Goal: Task Accomplishment & Management: Complete application form

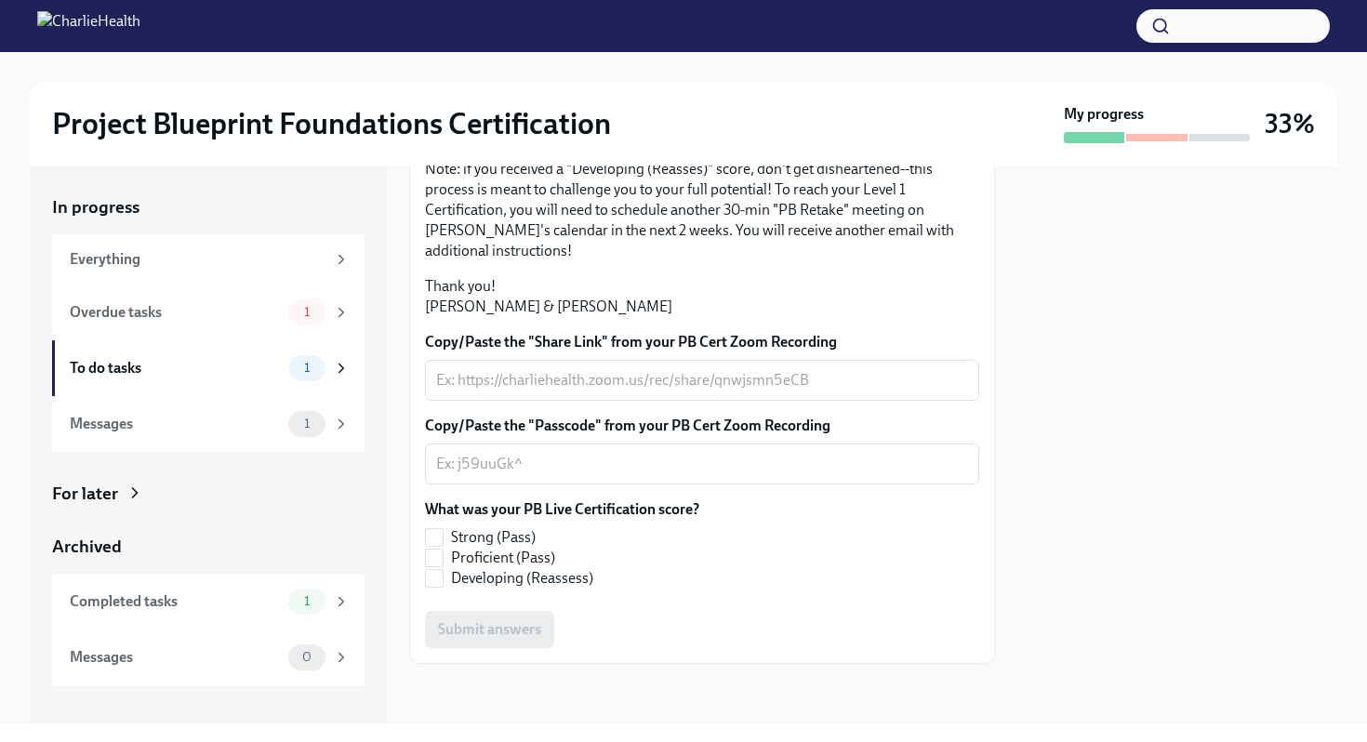
scroll to position [334, 0]
click at [586, 401] on div "x ​" at bounding box center [702, 380] width 554 height 41
click at [498, 392] on textarea "Copy/Paste the "Share Link" from your PB Cert Zoom Recording" at bounding box center [702, 380] width 532 height 22
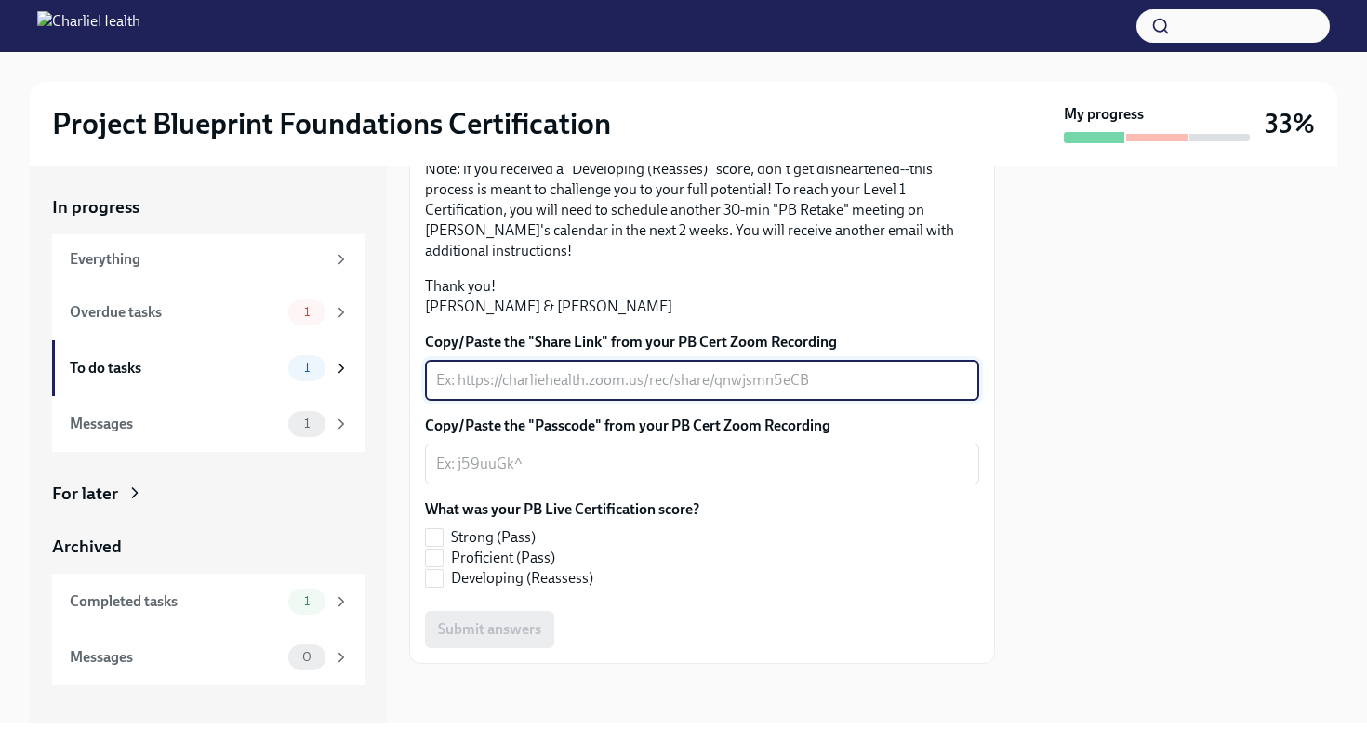
paste textarea "[URL][DOMAIN_NAME]"
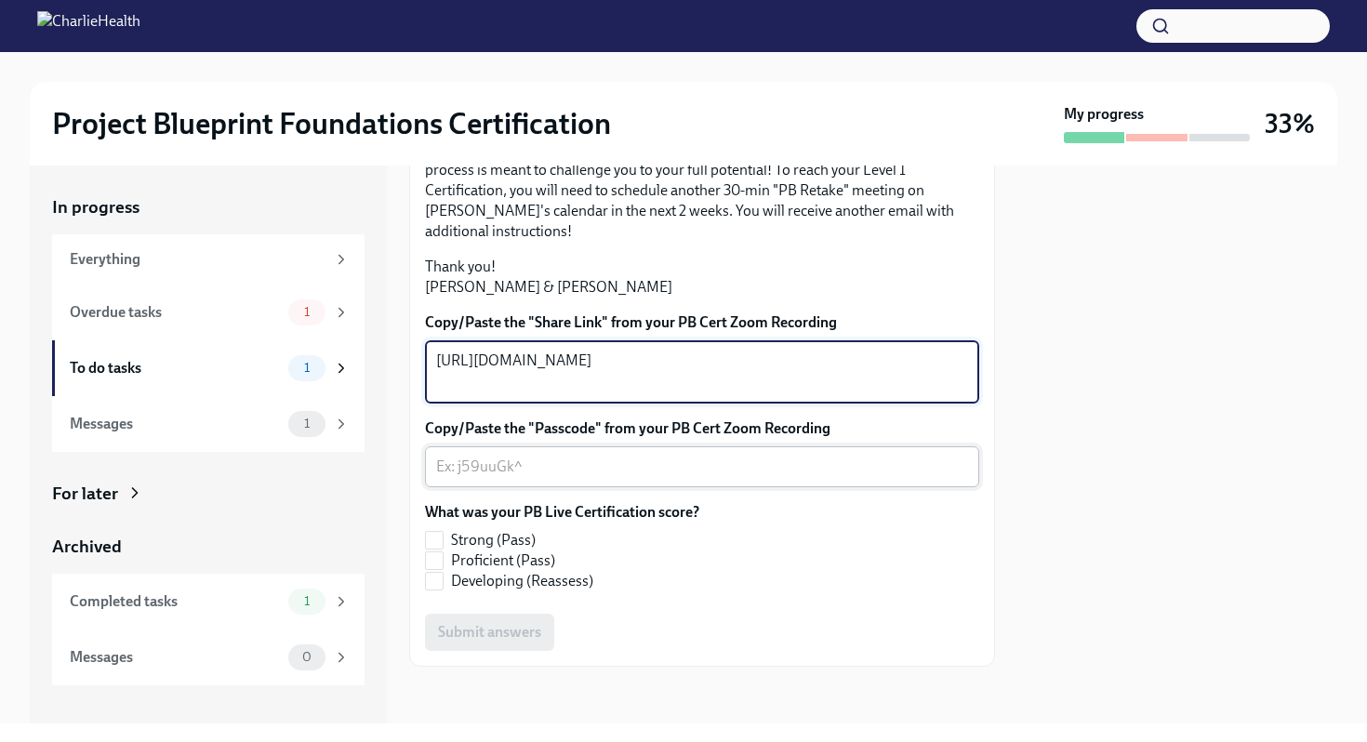
type textarea "[URL][DOMAIN_NAME]"
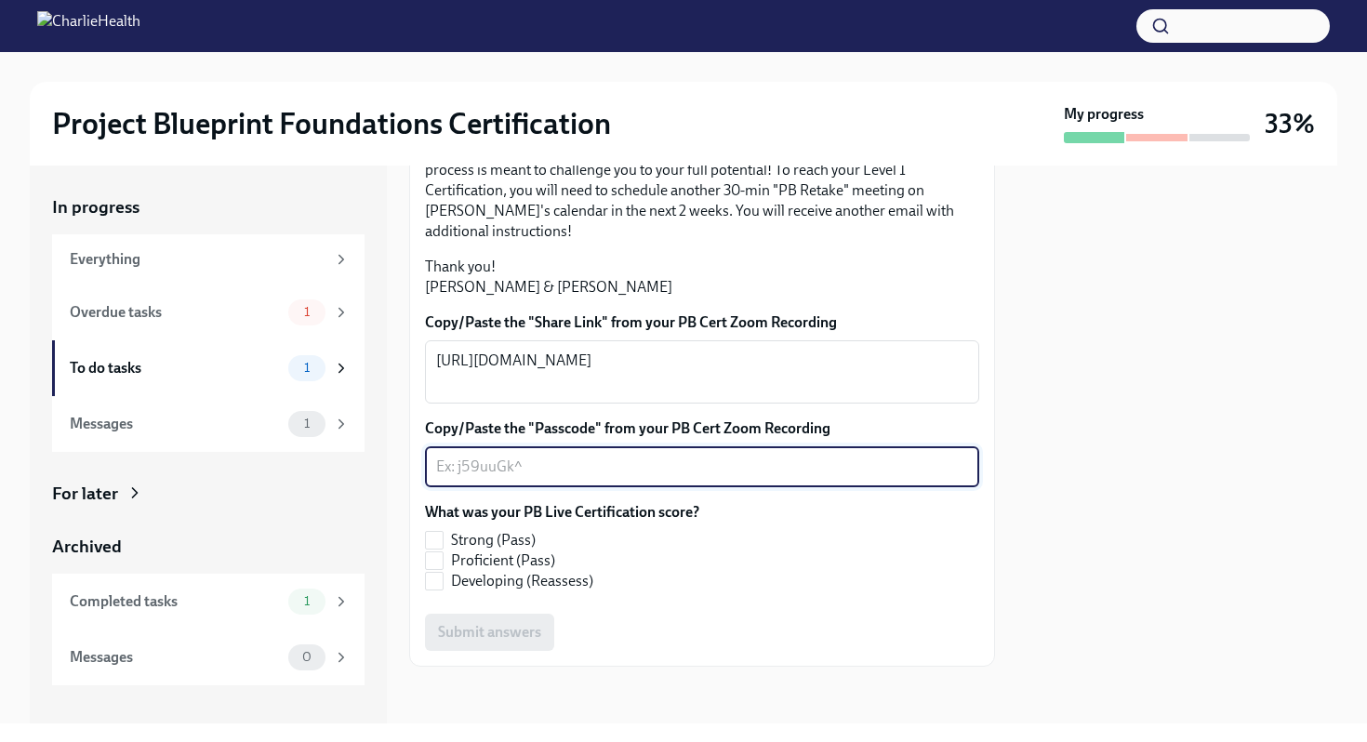
click at [522, 478] on textarea "Copy/Paste the "Passcode" from your PB Cert Zoom Recording" at bounding box center [702, 467] width 532 height 22
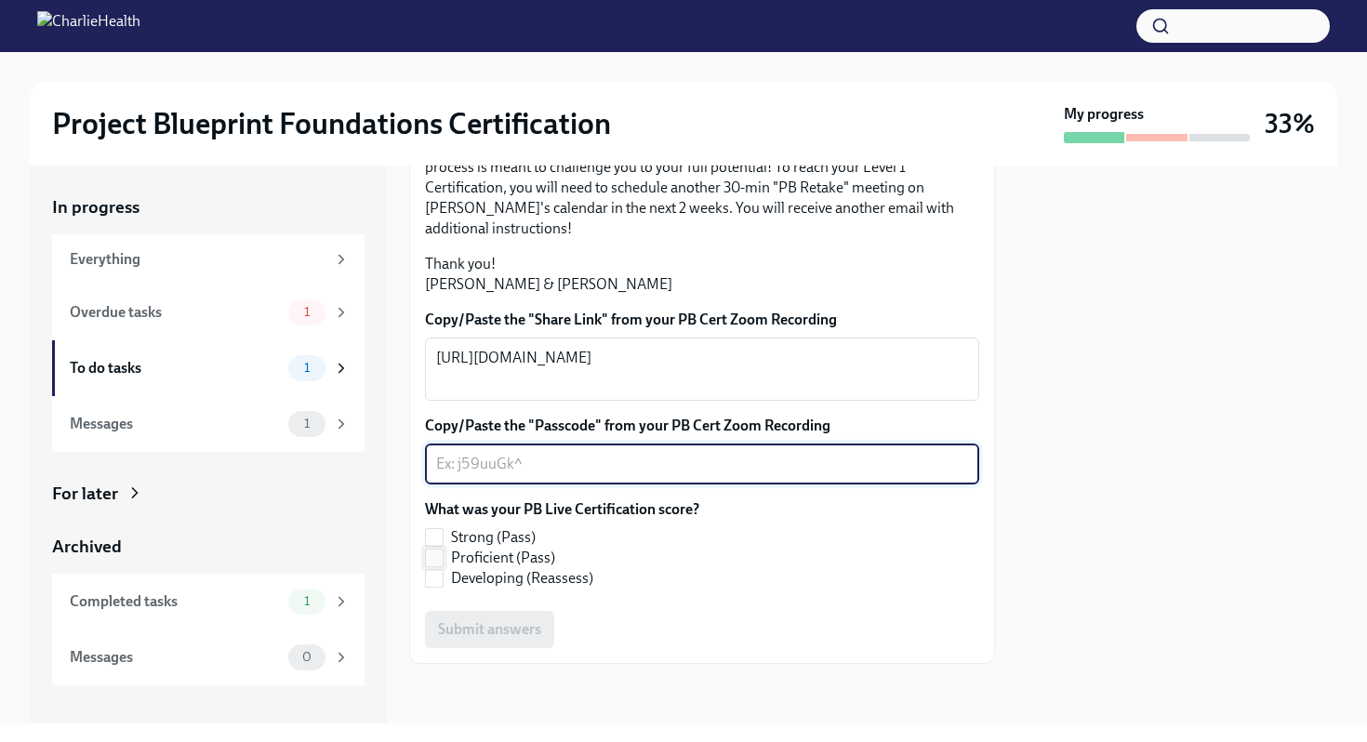
click at [435, 562] on input "Proficient (Pass)" at bounding box center [434, 558] width 17 height 17
checkbox input "true"
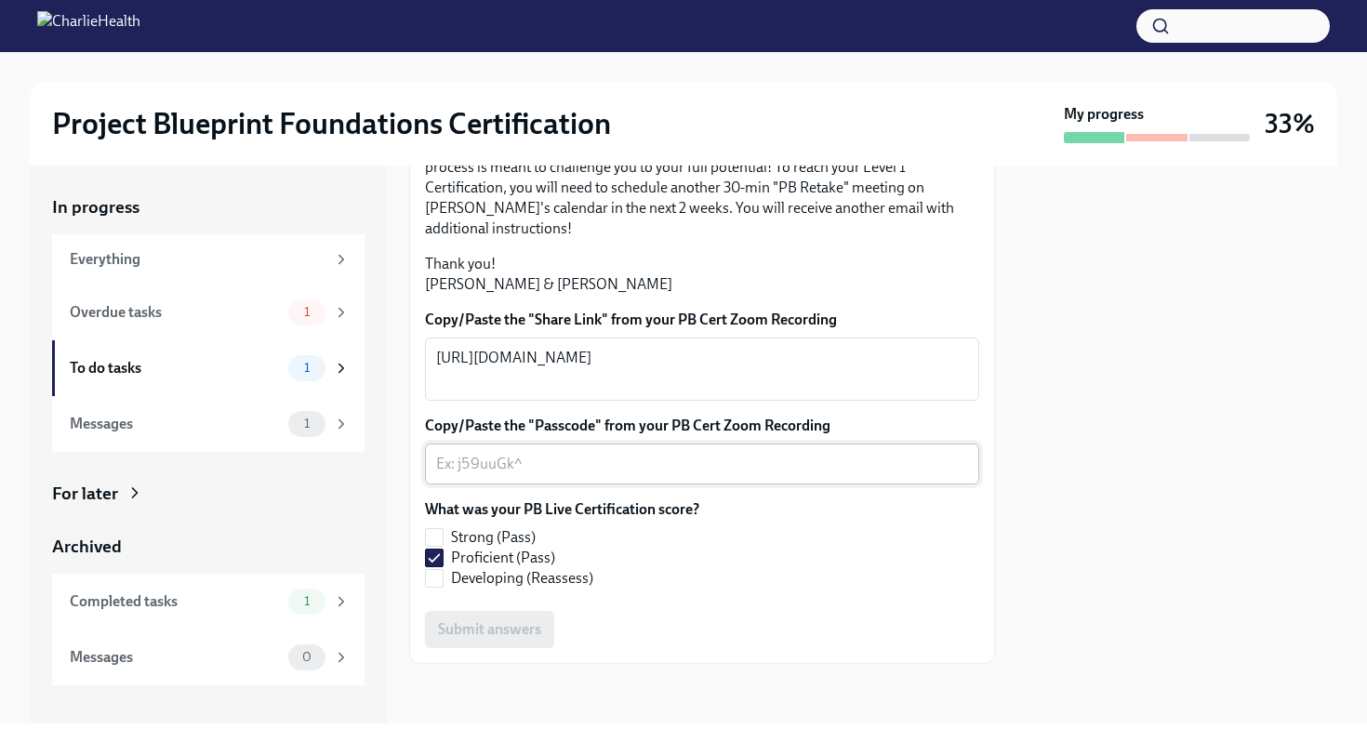
click at [527, 478] on div "x ​" at bounding box center [702, 464] width 554 height 41
click at [504, 631] on div "Submit answers" at bounding box center [702, 629] width 554 height 37
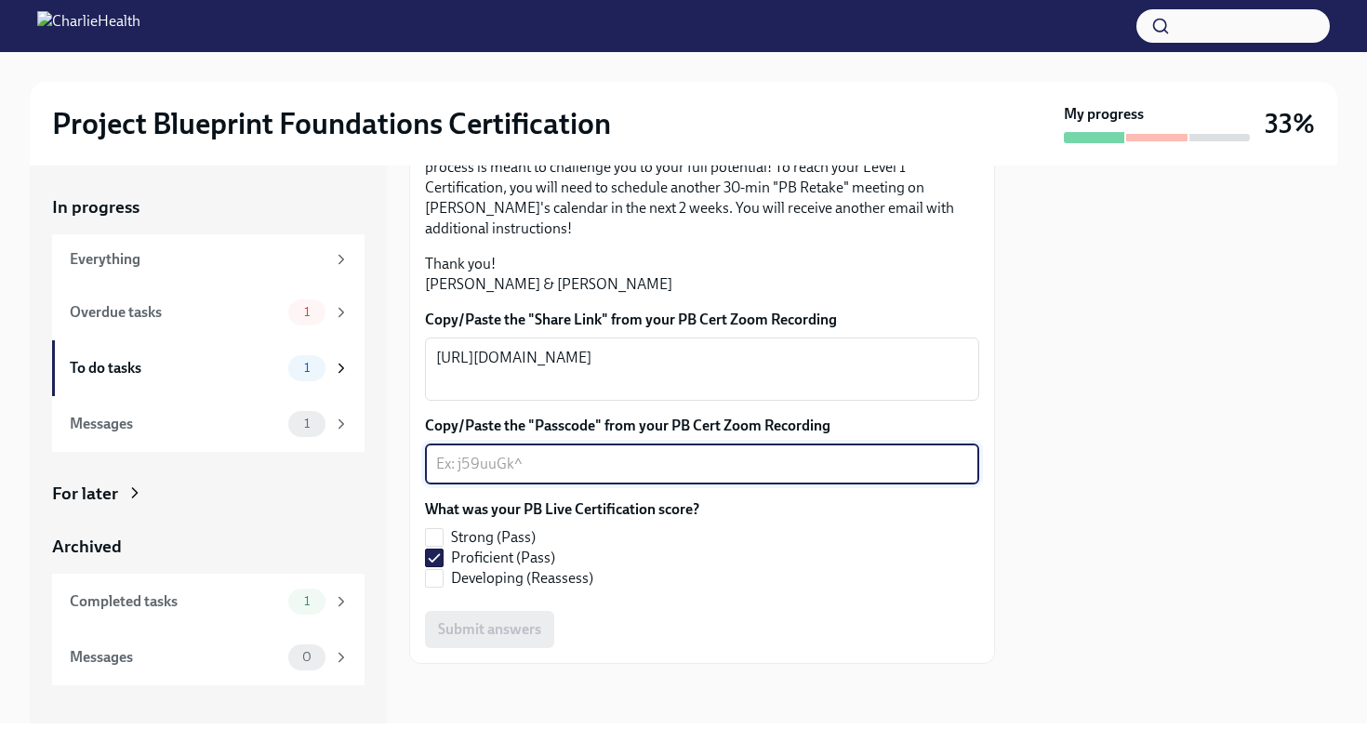
paste textarea "[URL][DOMAIN_NAME]"
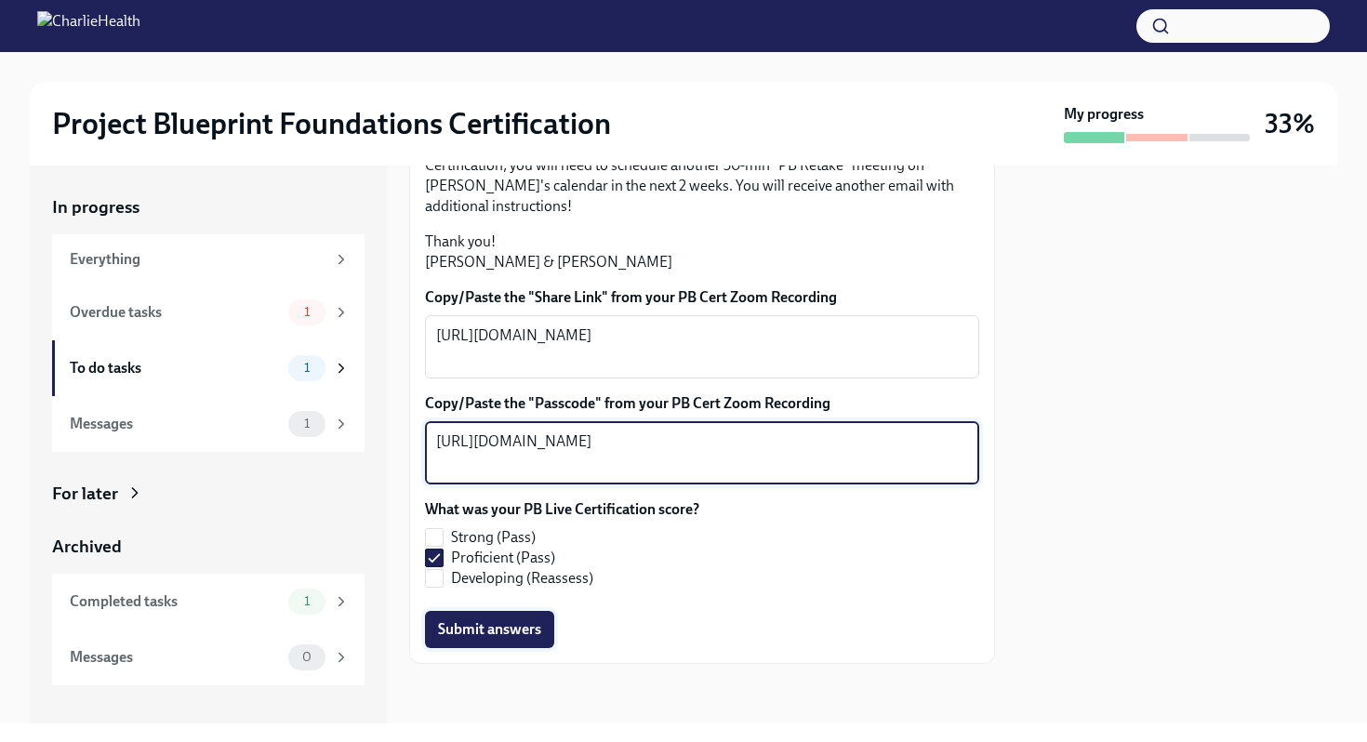
type textarea "[URL][DOMAIN_NAME]"
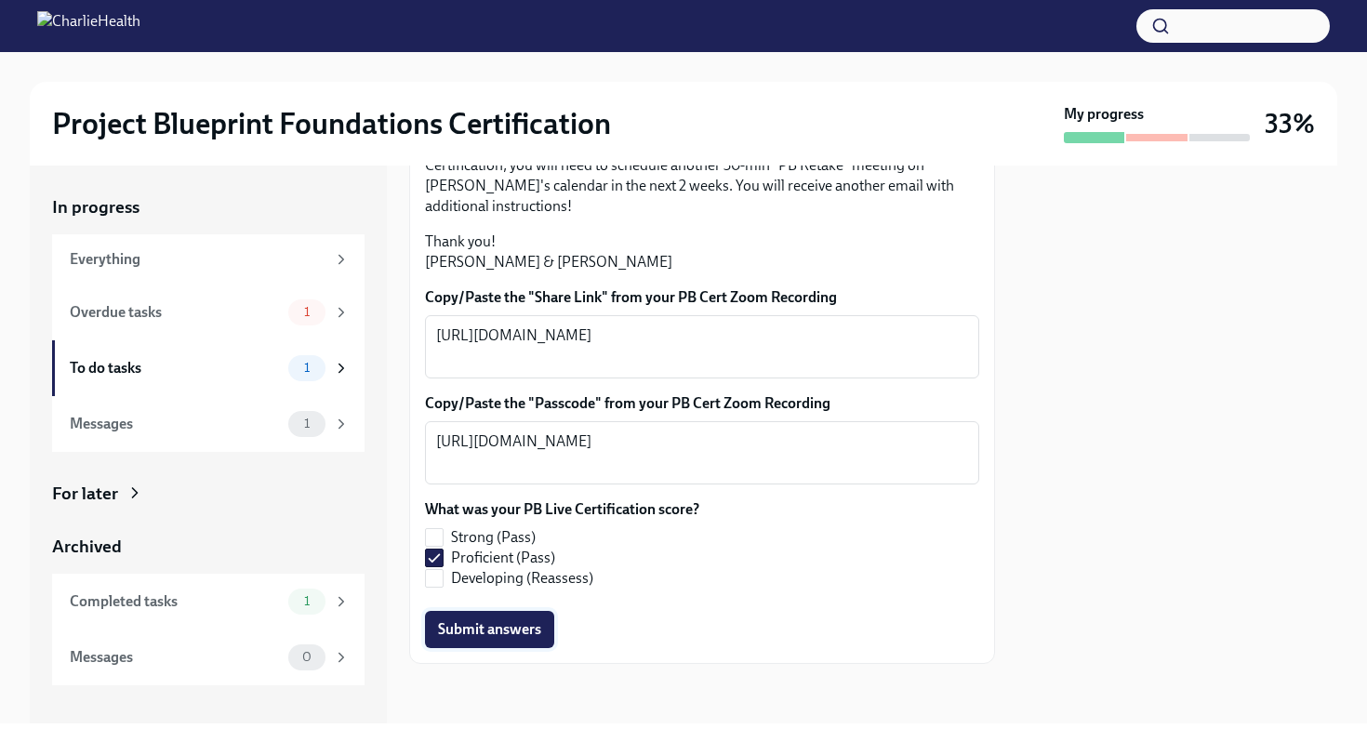
click at [494, 639] on span "Submit answers" at bounding box center [489, 629] width 103 height 19
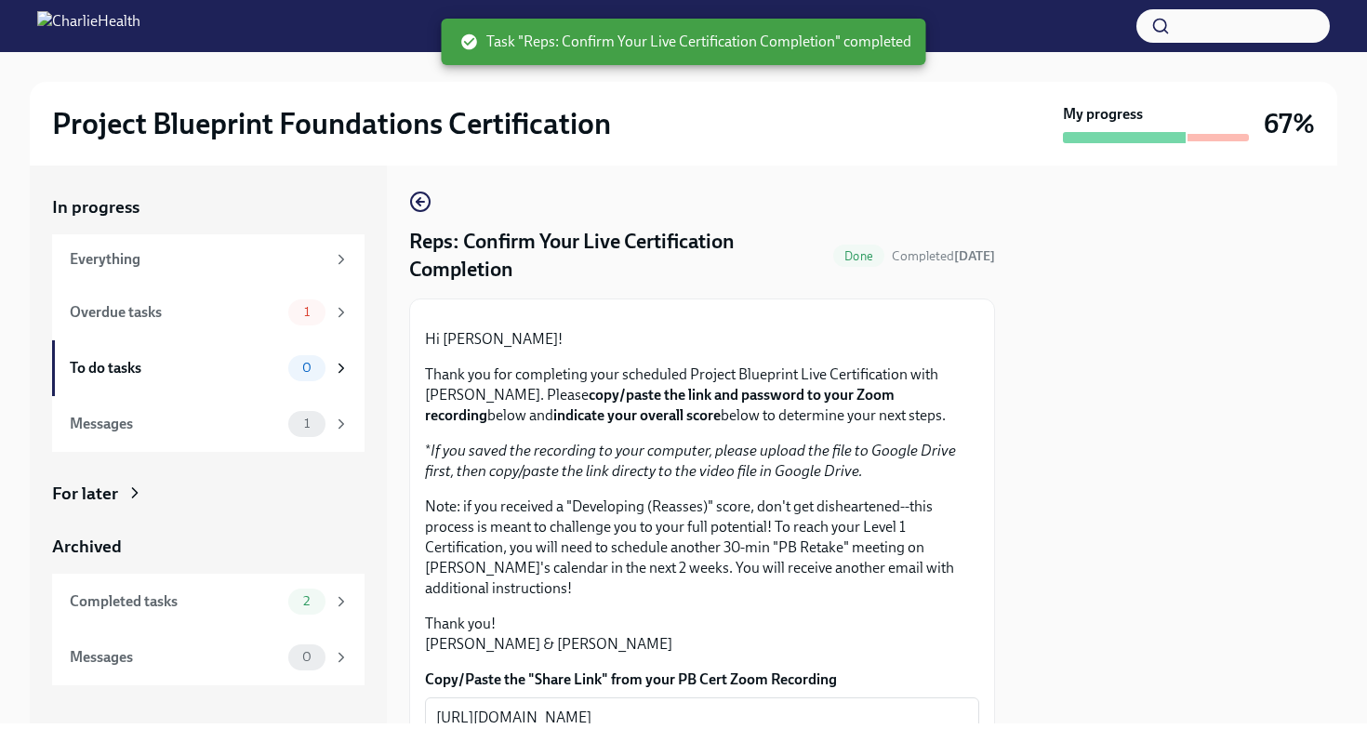
scroll to position [0, 0]
